Goal: Task Accomplishment & Management: Manage account settings

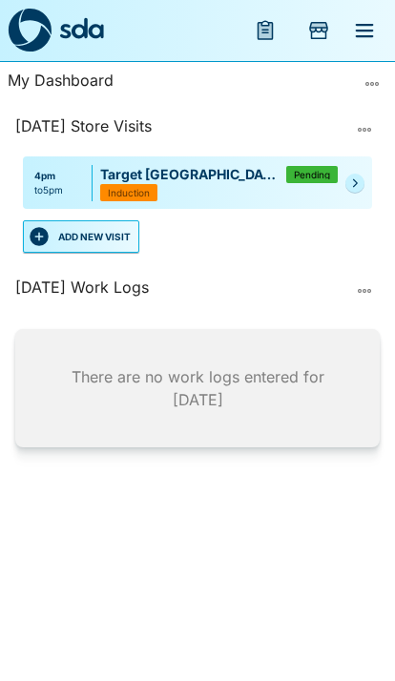
click at [375, 118] on button "button" at bounding box center [364, 130] width 31 height 31
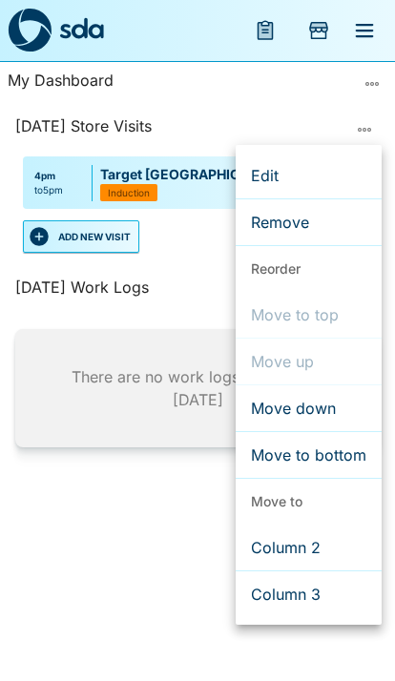
click at [380, 83] on div at bounding box center [197, 340] width 395 height 681
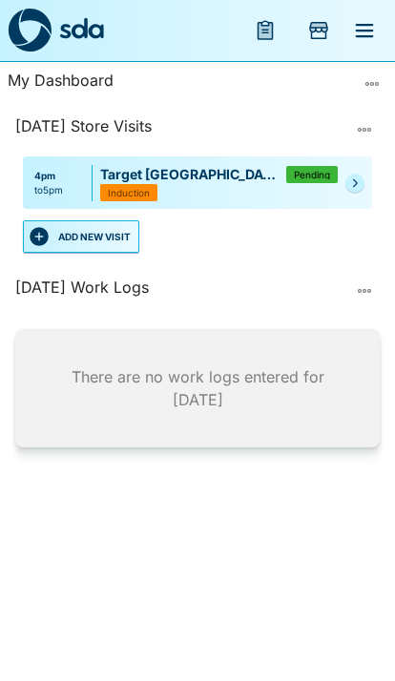
click at [386, 77] on button "more" at bounding box center [372, 84] width 31 height 31
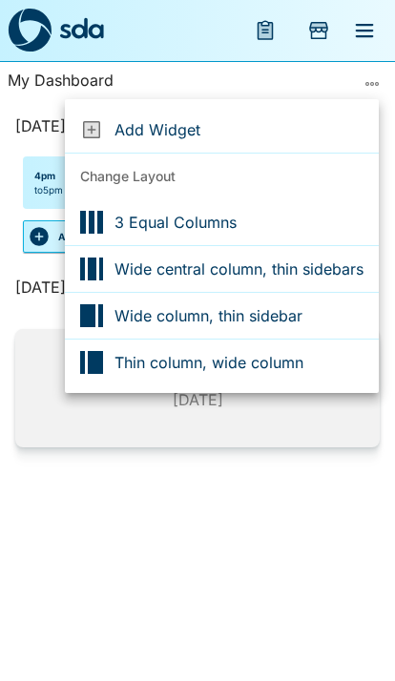
click at [123, 129] on span "Add Widget" at bounding box center [239, 129] width 249 height 23
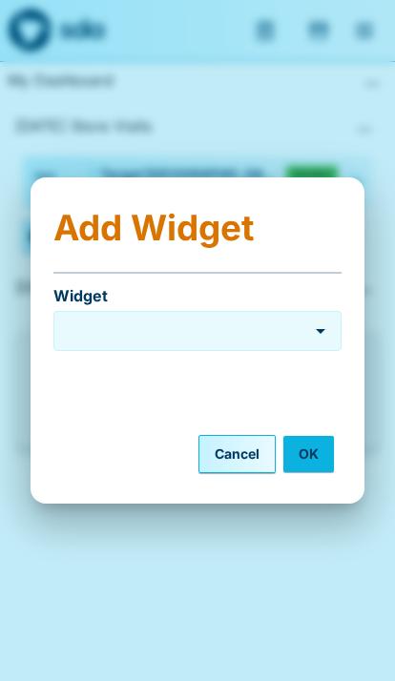
click at [323, 331] on icon "Open" at bounding box center [321, 331] width 10 height 5
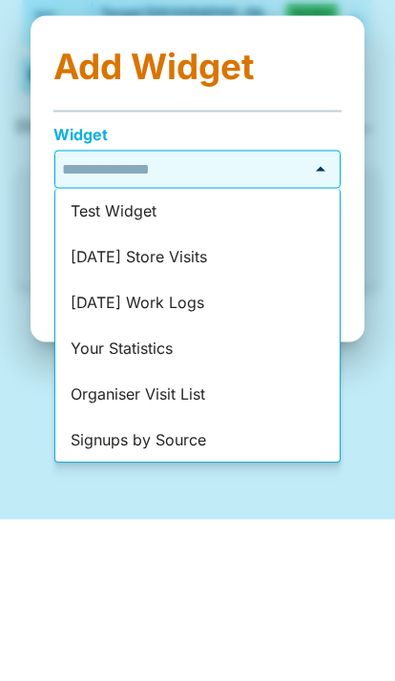
click at [116, 489] on li "Your Statistics" at bounding box center [197, 512] width 284 height 46
type input "**********"
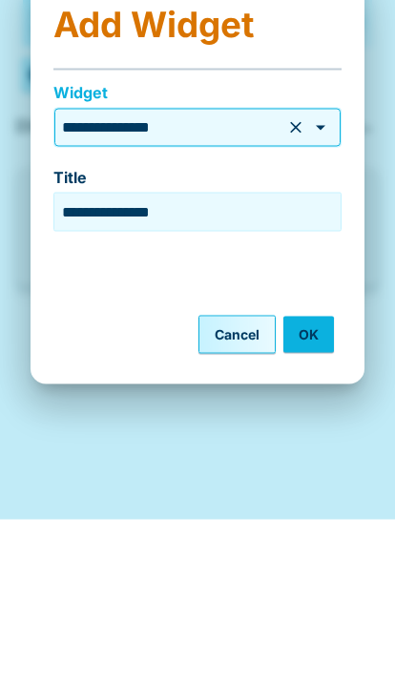
click at [320, 478] on button "OK" at bounding box center [308, 496] width 51 height 36
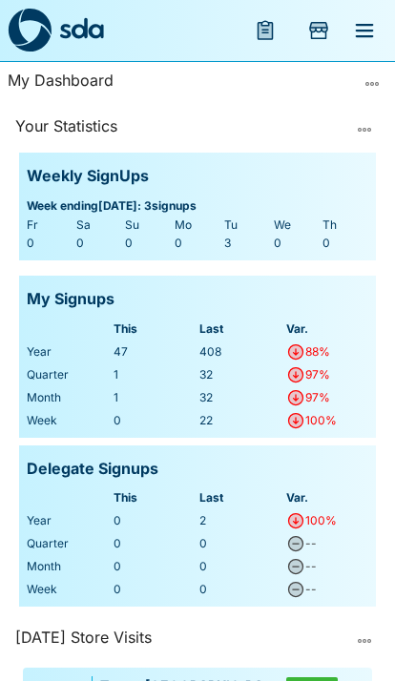
click at [385, 75] on button "more" at bounding box center [372, 84] width 31 height 31
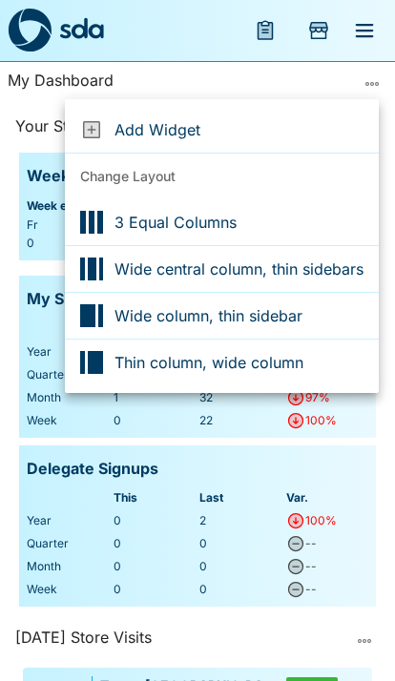
click at [107, 124] on div at bounding box center [97, 129] width 34 height 23
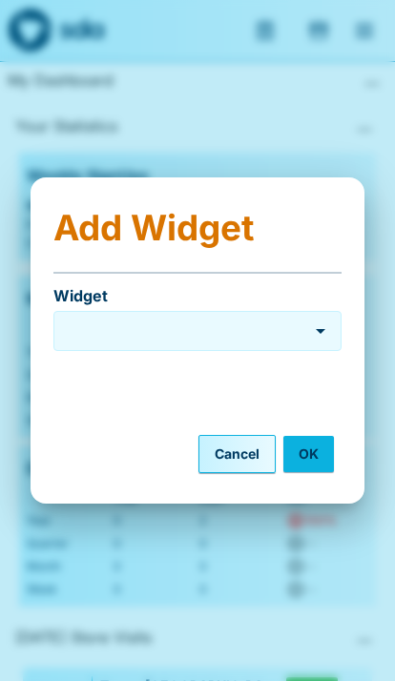
click at [340, 313] on div "Widget" at bounding box center [197, 331] width 288 height 40
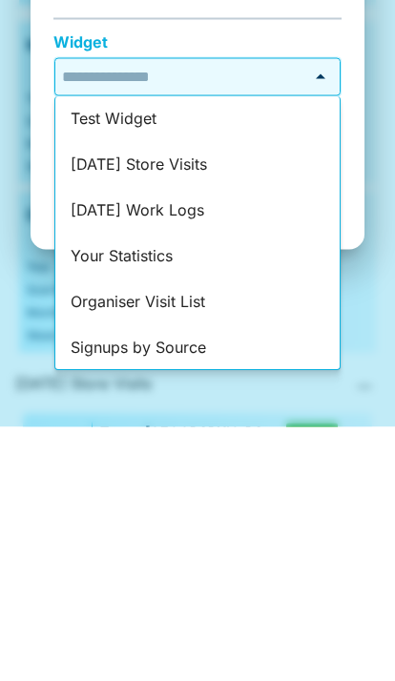
click at [260, 580] on li "Signups by Source" at bounding box center [197, 603] width 284 height 46
type input "**********"
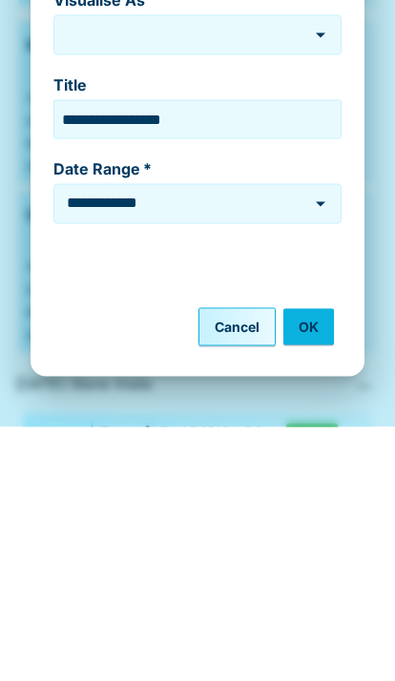
click at [327, 447] on icon "Open" at bounding box center [320, 458] width 23 height 23
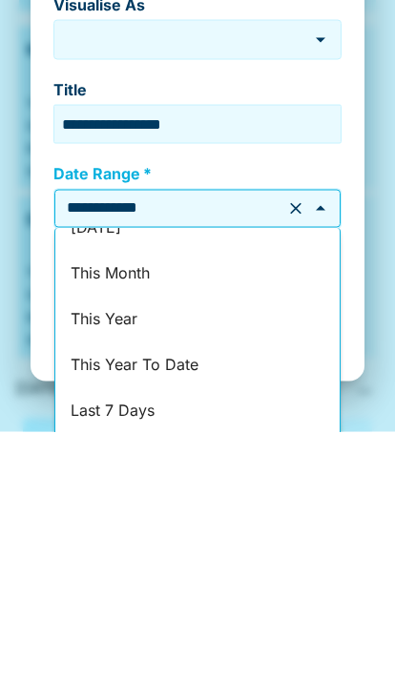
scroll to position [73, 0]
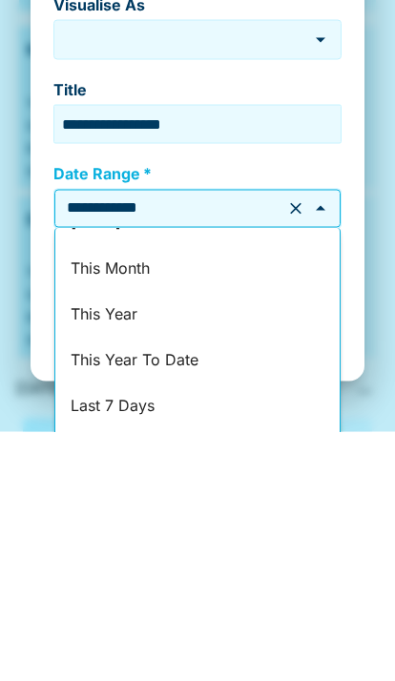
click at [275, 542] on li "This Year" at bounding box center [197, 565] width 284 height 46
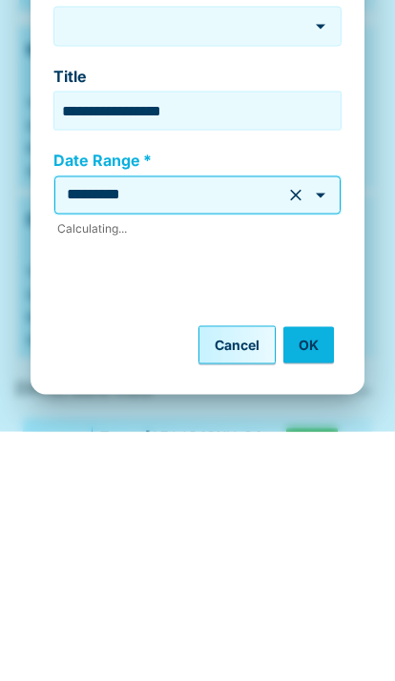
type input "*********"
click at [332, 576] on button "OK" at bounding box center [308, 594] width 51 height 36
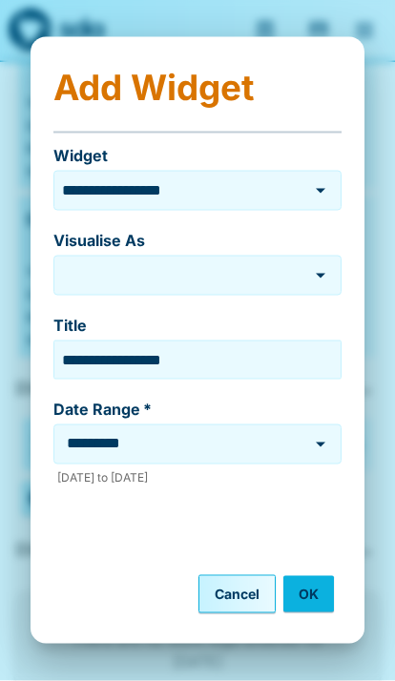
click at [306, 584] on button "OK" at bounding box center [308, 594] width 51 height 36
click at [313, 584] on button "OK" at bounding box center [308, 594] width 51 height 36
click at [311, 596] on button "OK" at bounding box center [308, 594] width 51 height 36
click at [309, 597] on button "OK" at bounding box center [308, 594] width 51 height 36
click at [308, 597] on button "OK" at bounding box center [308, 594] width 51 height 36
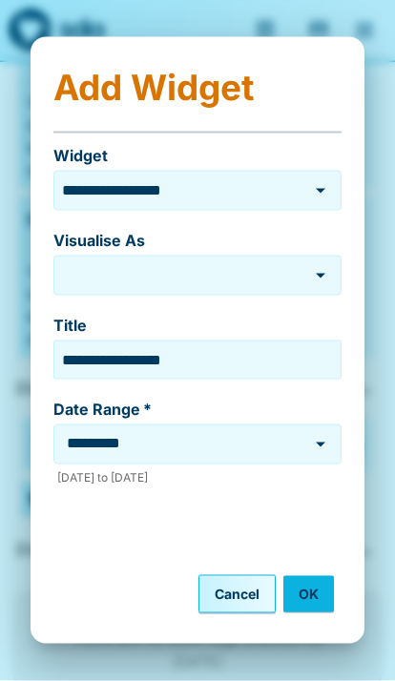
click at [302, 596] on button "OK" at bounding box center [308, 594] width 51 height 36
click at [329, 265] on icon "Open" at bounding box center [320, 275] width 23 height 23
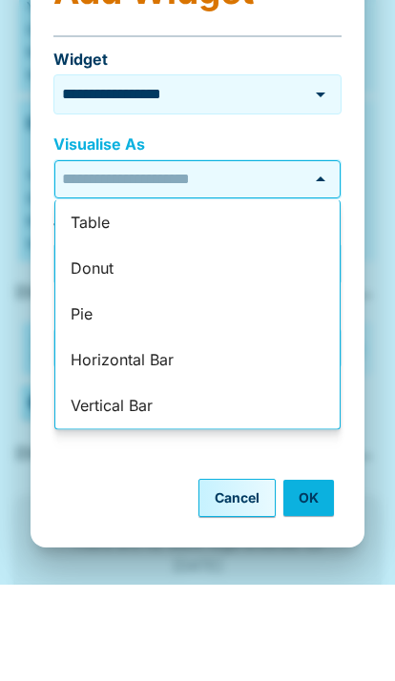
click at [61, 388] on li "Pie" at bounding box center [197, 411] width 284 height 46
type input "***"
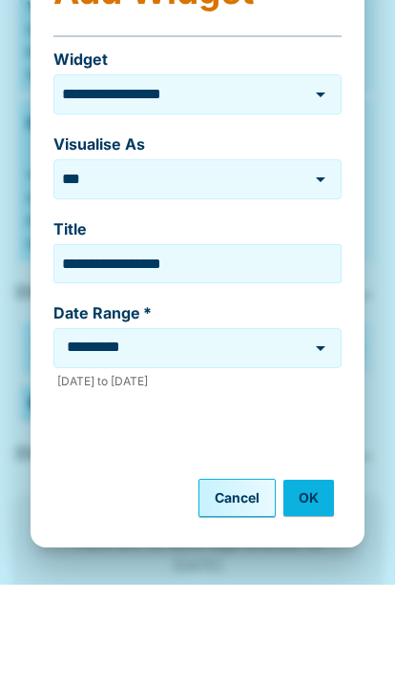
scroll to position [322, 0]
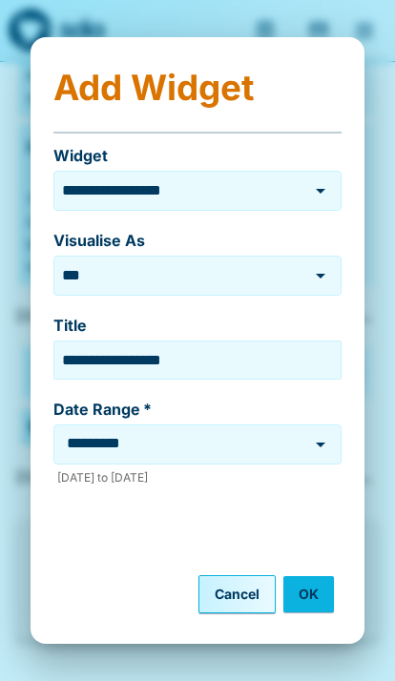
click at [320, 579] on button "OK" at bounding box center [308, 594] width 51 height 36
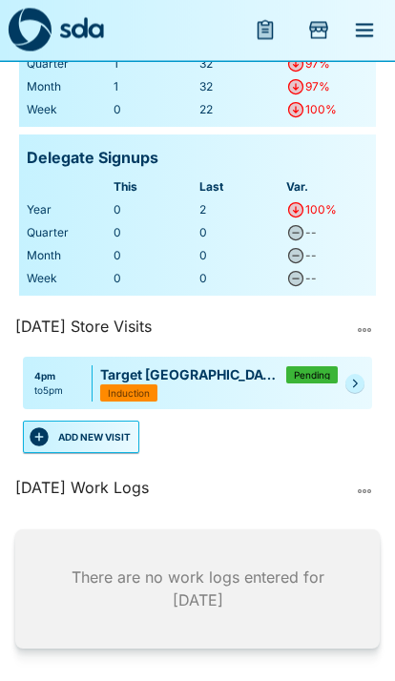
scroll to position [742, 0]
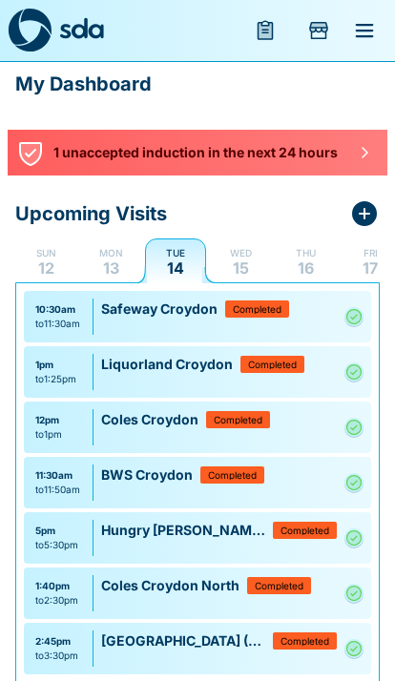
click at [255, 147] on p "1 unaccepted induction in the next 24 hours" at bounding box center [197, 152] width 288 height 21
click at [362, 151] on icon "button" at bounding box center [364, 152] width 15 height 15
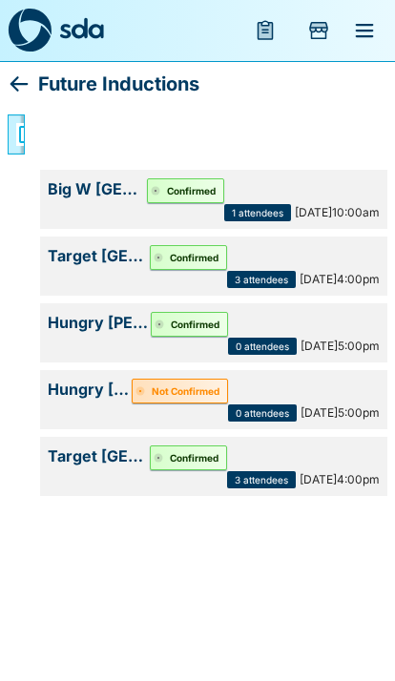
click at [228, 389] on button "Not Confirmed" at bounding box center [180, 391] width 96 height 25
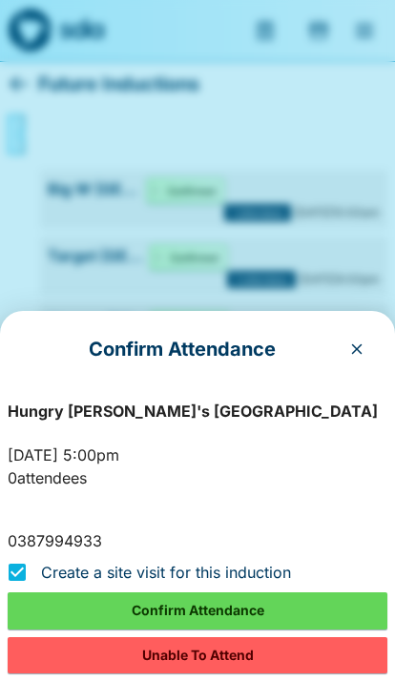
click at [260, 602] on button "Confirm Attendance" at bounding box center [198, 611] width 380 height 36
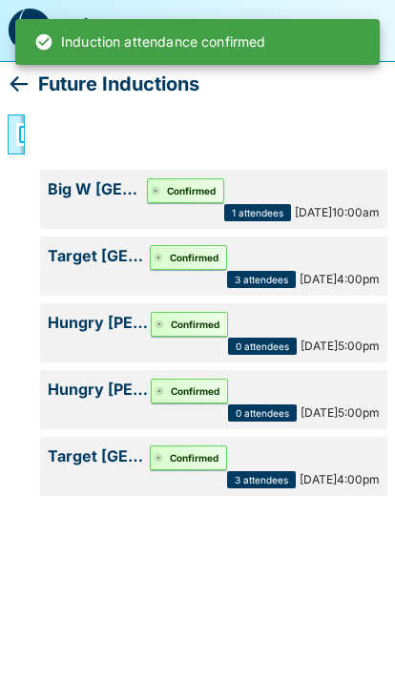
click at [14, 81] on icon at bounding box center [19, 83] width 18 height 15
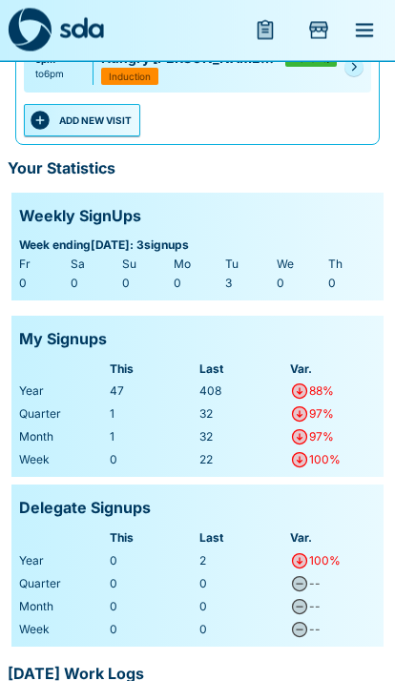
scroll to position [315, 0]
